Goal: Task Accomplishment & Management: Use online tool/utility

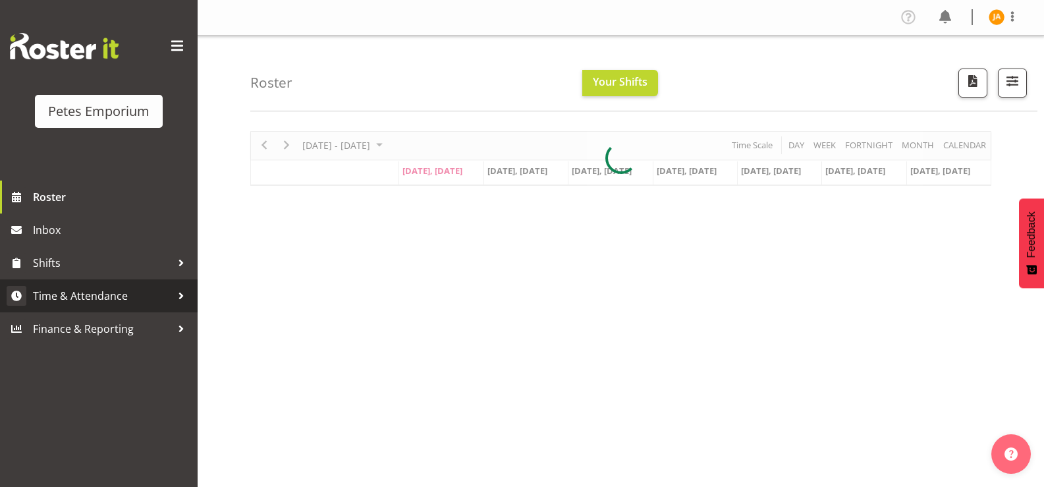
click at [124, 300] on span "Time & Attendance" at bounding box center [102, 296] width 138 height 20
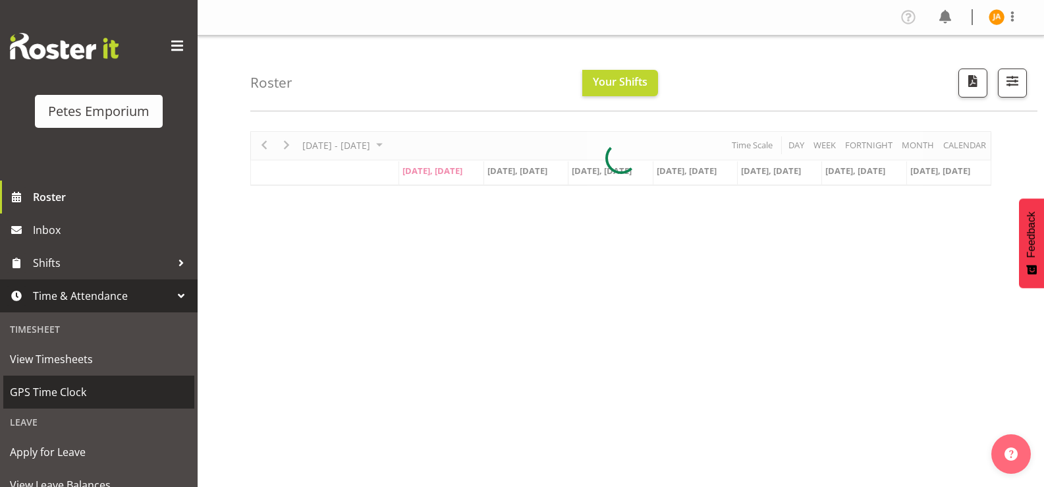
click at [80, 393] on span "GPS Time Clock" at bounding box center [99, 392] width 178 height 20
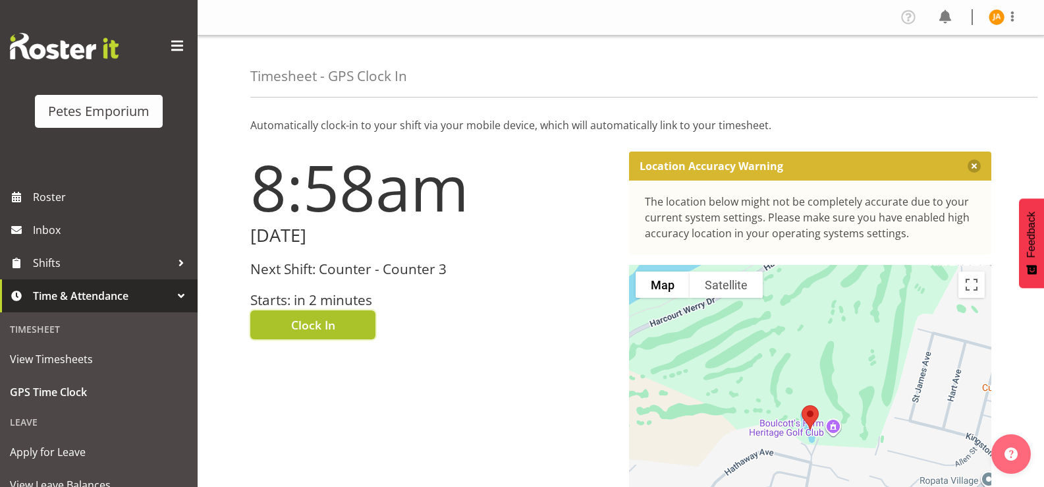
click at [363, 325] on button "Clock In" at bounding box center [312, 324] width 125 height 29
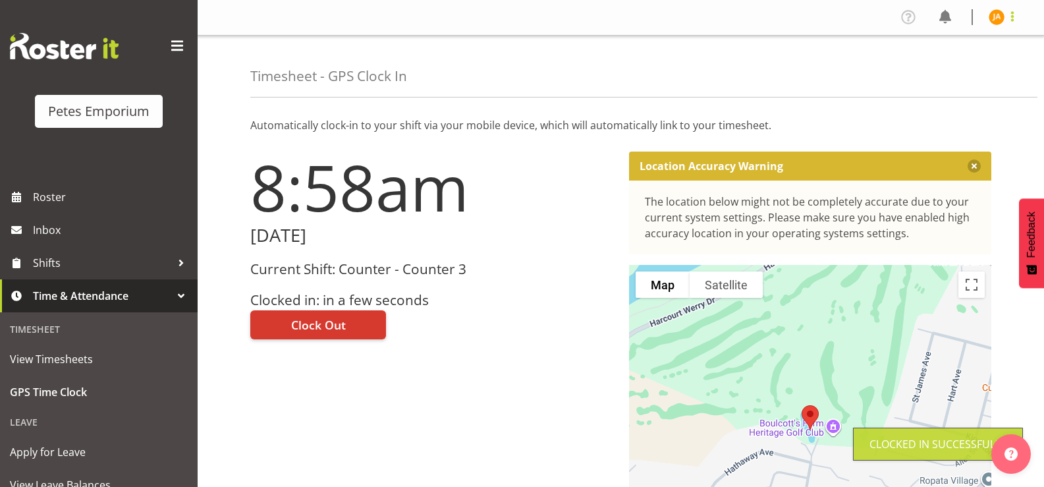
click at [1014, 9] on span at bounding box center [1012, 17] width 16 height 16
click at [960, 70] on link "Log Out" at bounding box center [957, 69] width 126 height 24
